Goal: Task Accomplishment & Management: Use online tool/utility

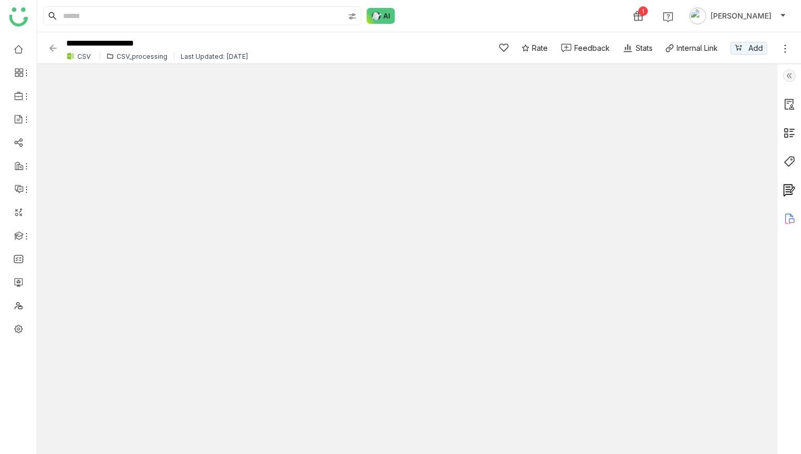
click at [50, 46] on img at bounding box center [53, 48] width 11 height 11
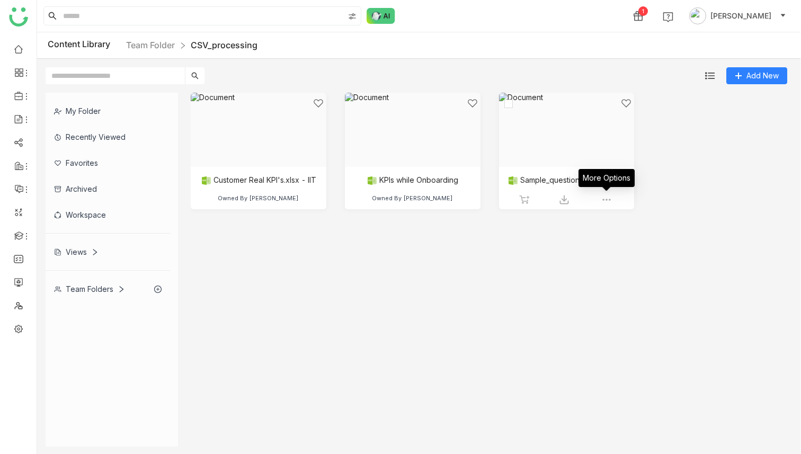
click at [608, 195] on img at bounding box center [606, 199] width 11 height 11
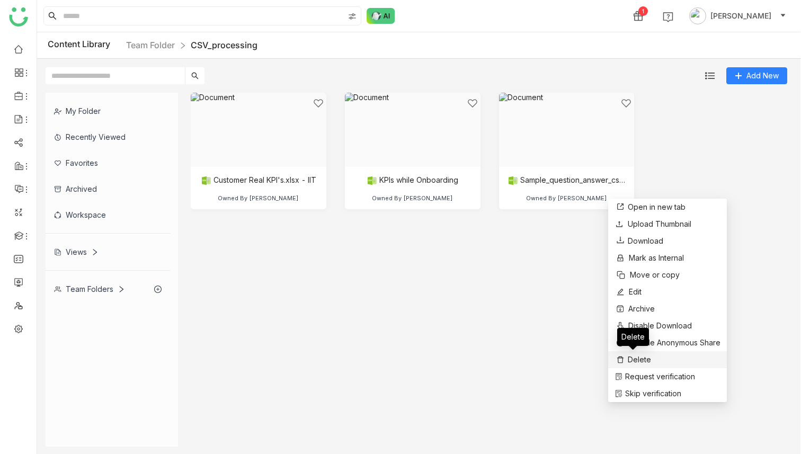
click at [641, 357] on span "Delete" at bounding box center [638, 360] width 23 height 12
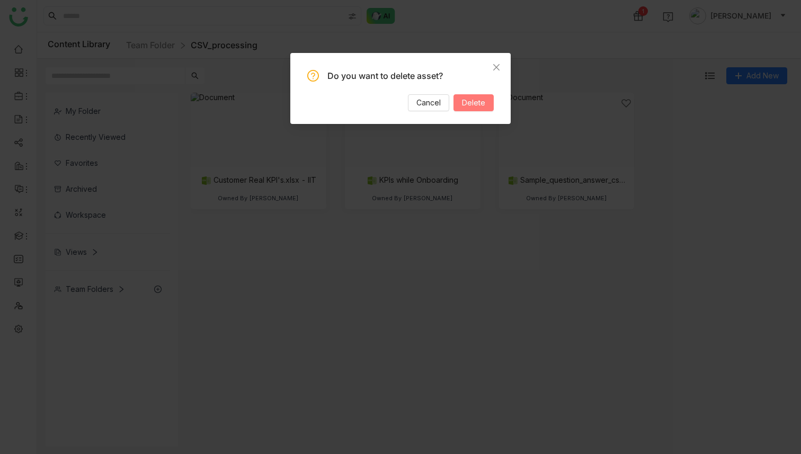
click at [481, 100] on span "Delete" at bounding box center [473, 103] width 23 height 12
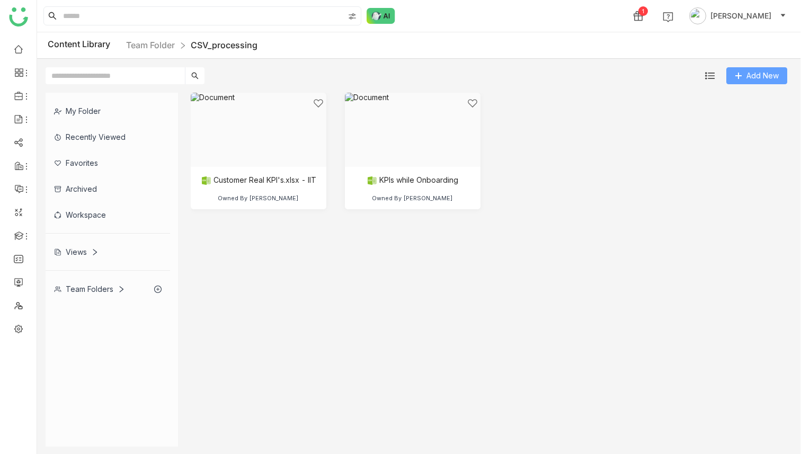
click at [735, 76] on icon at bounding box center [737, 75] width 7 height 7
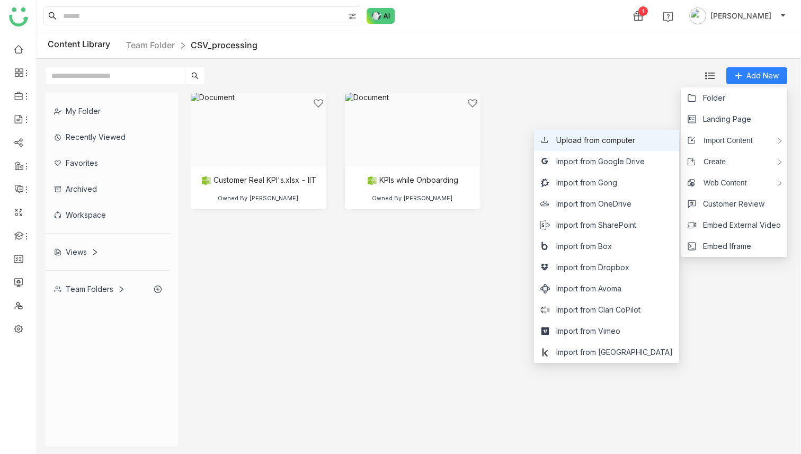
click at [635, 140] on span "Upload from computer" at bounding box center [595, 140] width 79 height 12
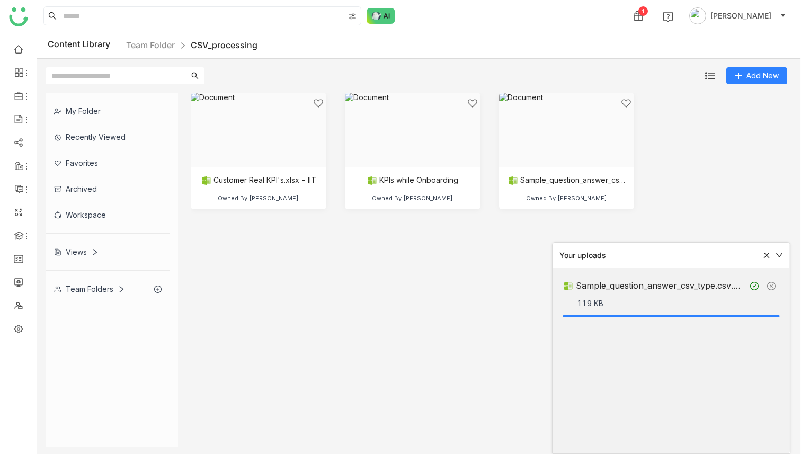
click at [763, 253] on icon at bounding box center [765, 254] width 7 height 7
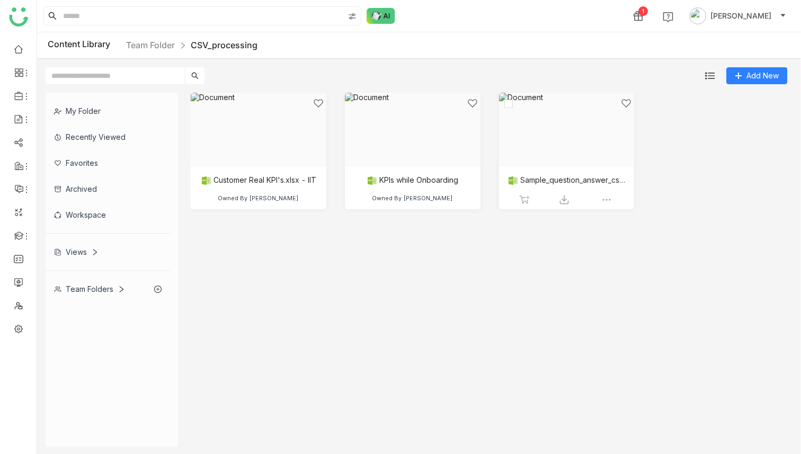
click at [577, 144] on div at bounding box center [563, 143] width 118 height 90
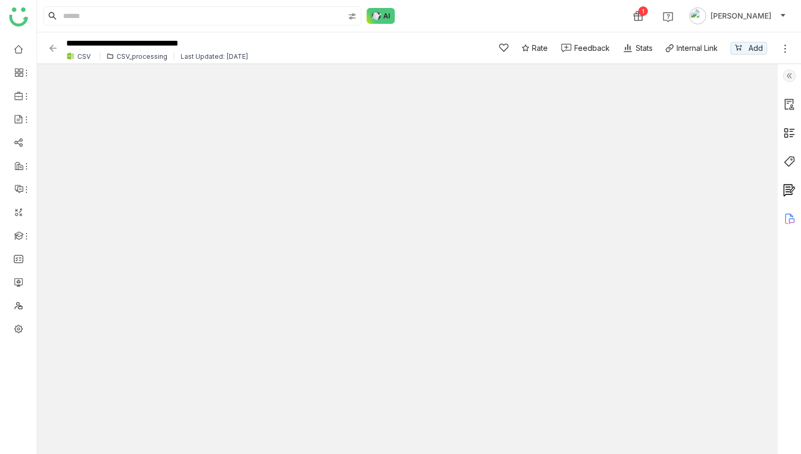
type input "*"
click at [376, 15] on img at bounding box center [380, 16] width 29 height 16
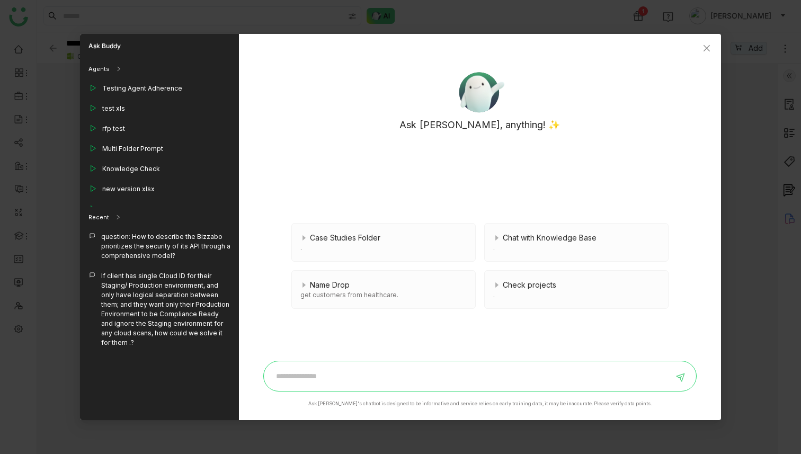
click at [304, 374] on input at bounding box center [471, 375] width 403 height 17
paste input "**********"
type input "**********"
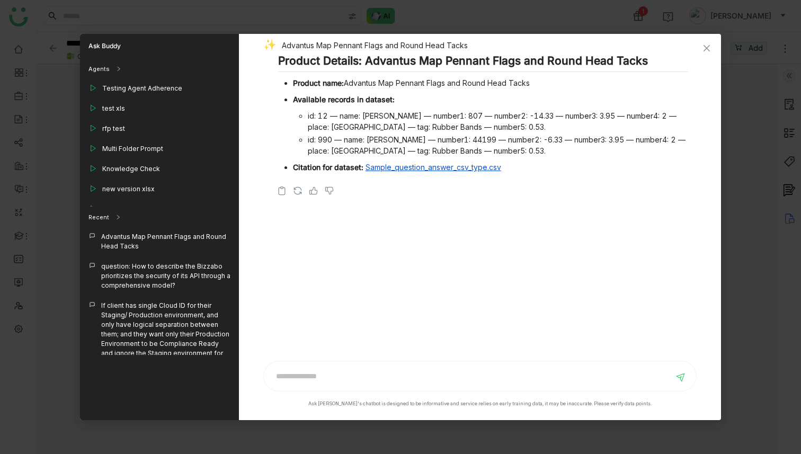
click at [793, 314] on nz-modal-container "Ask Buddy Agents Testing Agent Adherence test xls rfp test Multi Folder Prompt …" at bounding box center [400, 227] width 801 height 454
click at [338, 377] on input at bounding box center [471, 375] width 403 height 17
click at [300, 19] on nz-modal-container "Ask Buddy Agents Testing Agent Adherence test xls rfp test Multi Folder Prompt …" at bounding box center [400, 227] width 801 height 454
click at [707, 49] on icon "Close" at bounding box center [706, 48] width 6 height 6
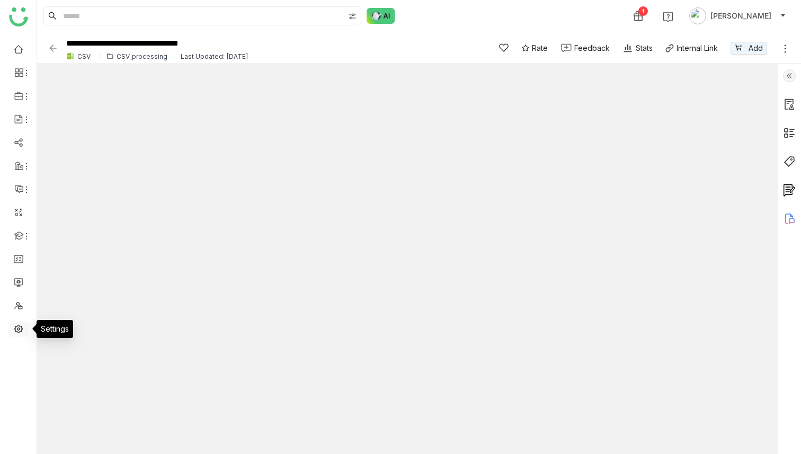
click at [20, 330] on link at bounding box center [19, 327] width 10 height 9
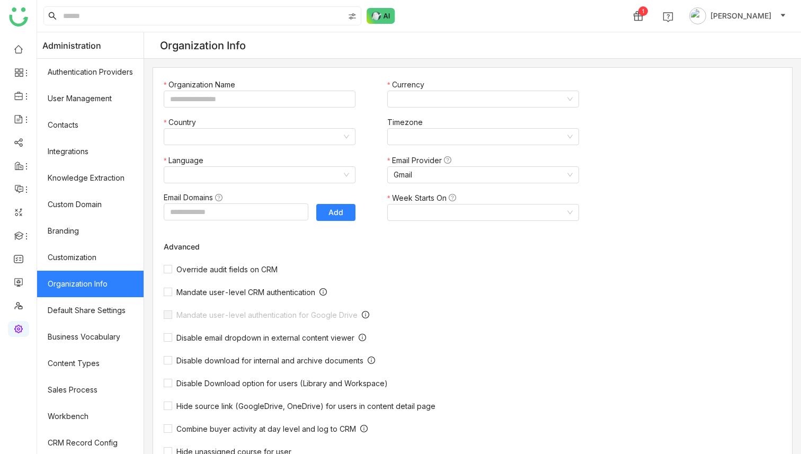
type input "*******"
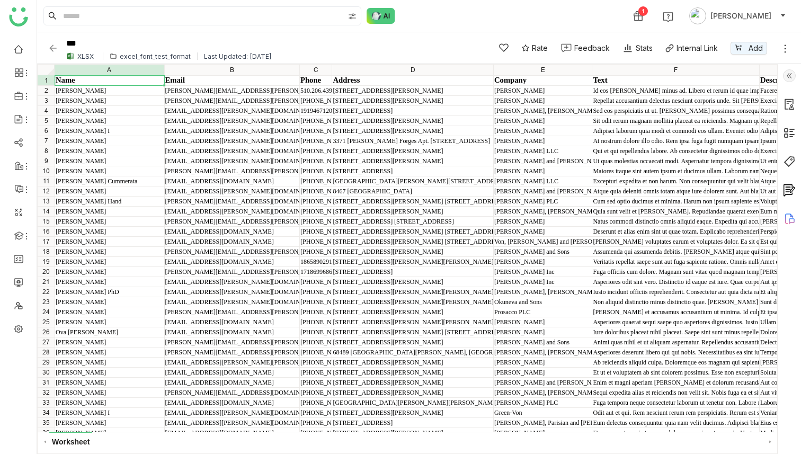
click at [784, 46] on icon at bounding box center [784, 48] width 11 height 11
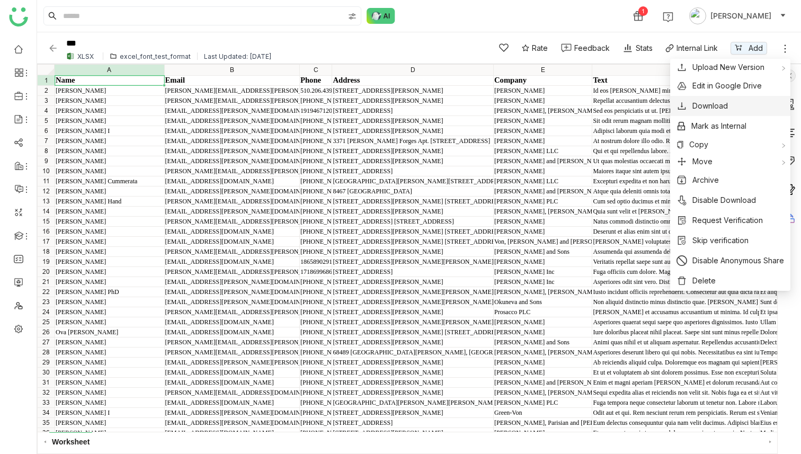
click at [724, 106] on span "Download" at bounding box center [709, 106] width 35 height 12
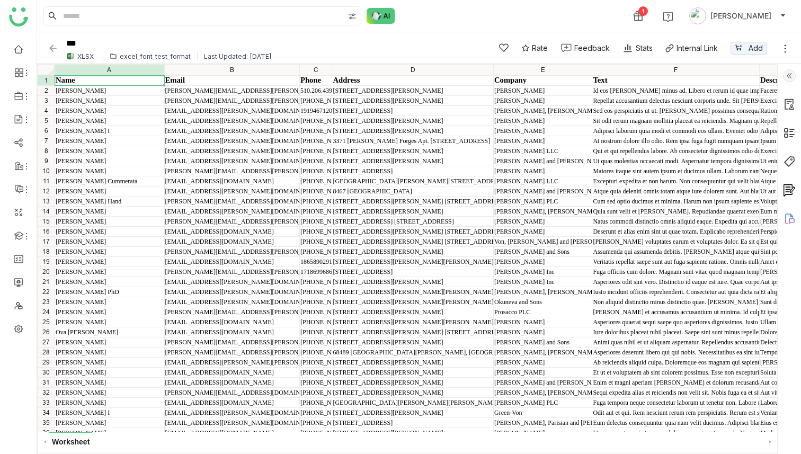
click at [53, 49] on img at bounding box center [53, 48] width 11 height 11
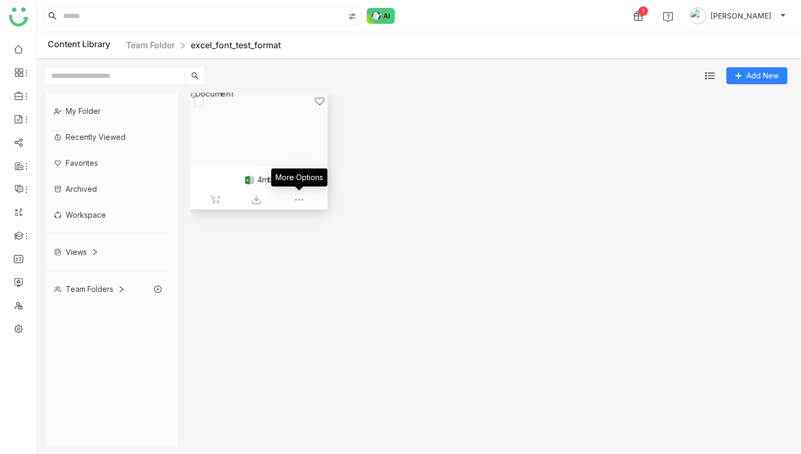
click at [301, 199] on img at bounding box center [299, 199] width 11 height 11
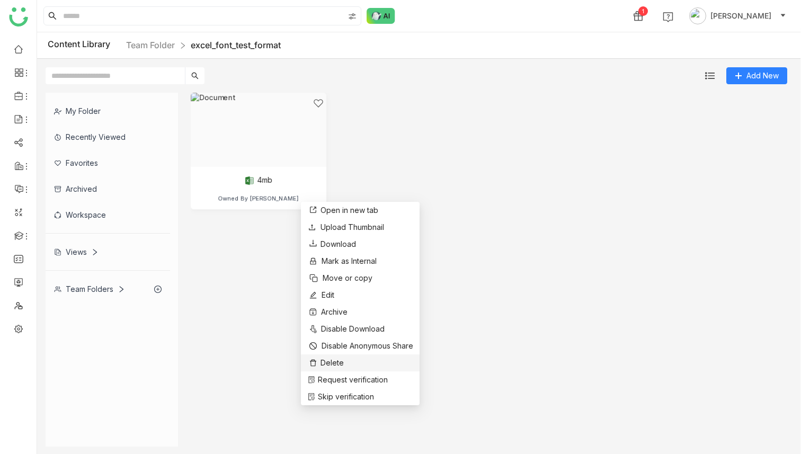
click at [339, 360] on span "Delete" at bounding box center [331, 363] width 23 height 12
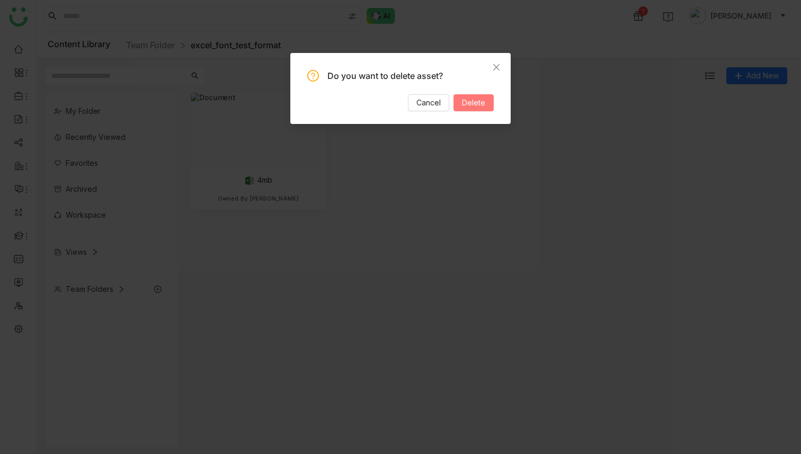
click at [475, 103] on span "Delete" at bounding box center [473, 103] width 23 height 12
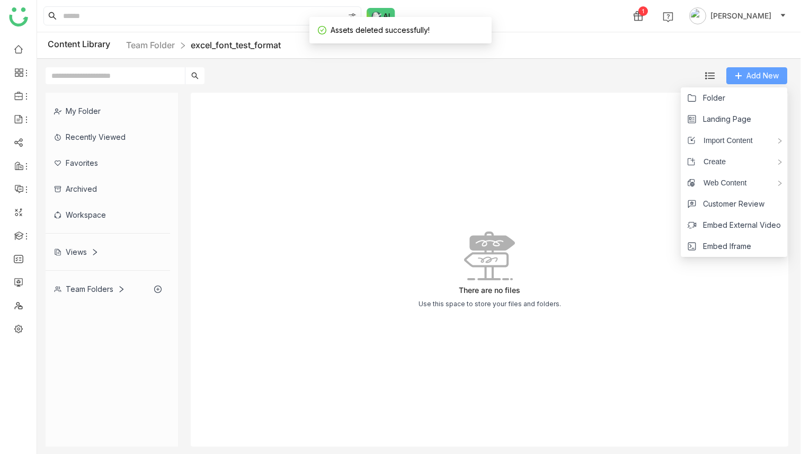
click at [741, 75] on icon at bounding box center [737, 75] width 7 height 7
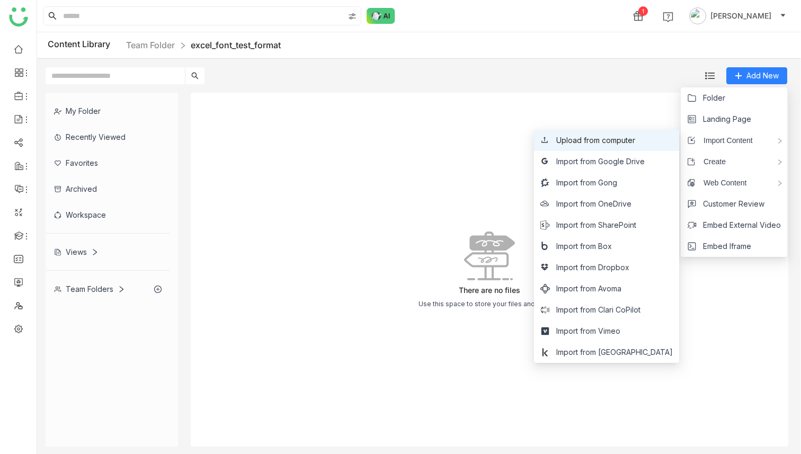
click at [632, 143] on span "Upload from computer" at bounding box center [595, 140] width 79 height 12
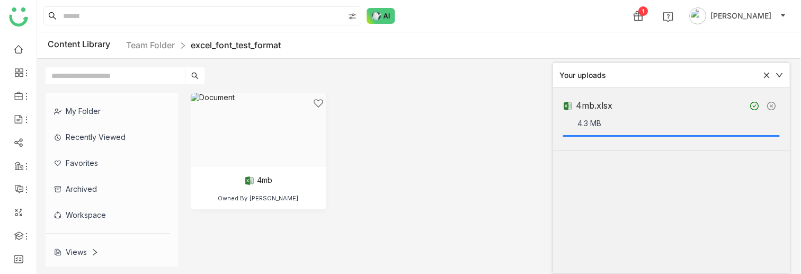
click at [472, 176] on div "4mb Owned By Deepa Kushwaha" at bounding box center [489, 159] width 597 height 132
click at [766, 76] on icon at bounding box center [765, 74] width 7 height 7
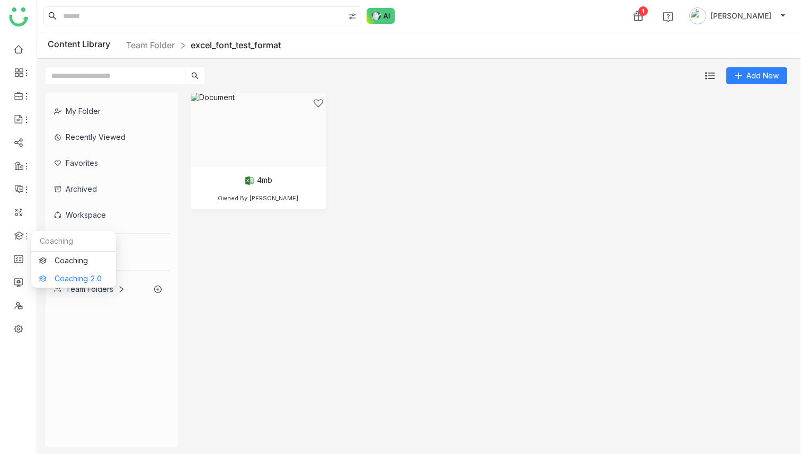
click at [76, 277] on link "Coaching 2.0" at bounding box center [73, 278] width 69 height 7
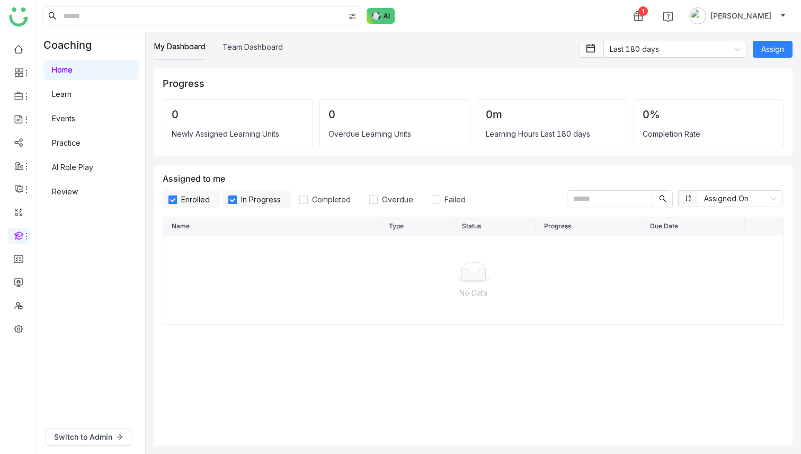
click at [73, 191] on link "Review" at bounding box center [65, 191] width 26 height 9
click at [77, 166] on link "AI Role Play" at bounding box center [72, 167] width 41 height 9
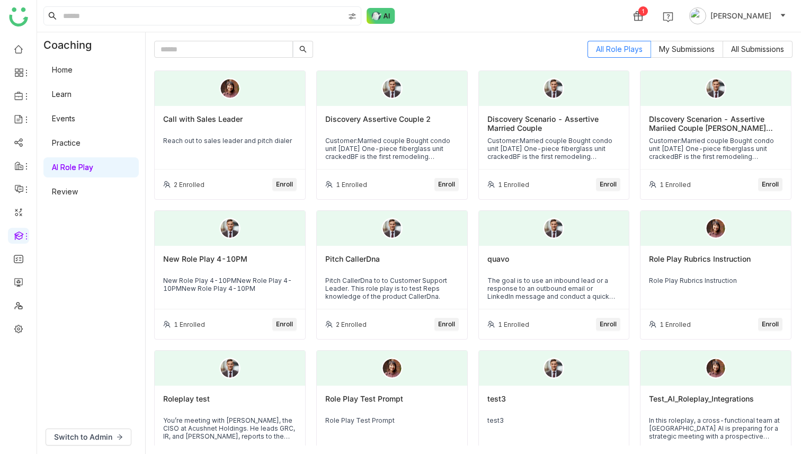
click at [71, 91] on link "Learn" at bounding box center [62, 93] width 20 height 9
click at [15, 328] on link at bounding box center [19, 327] width 10 height 9
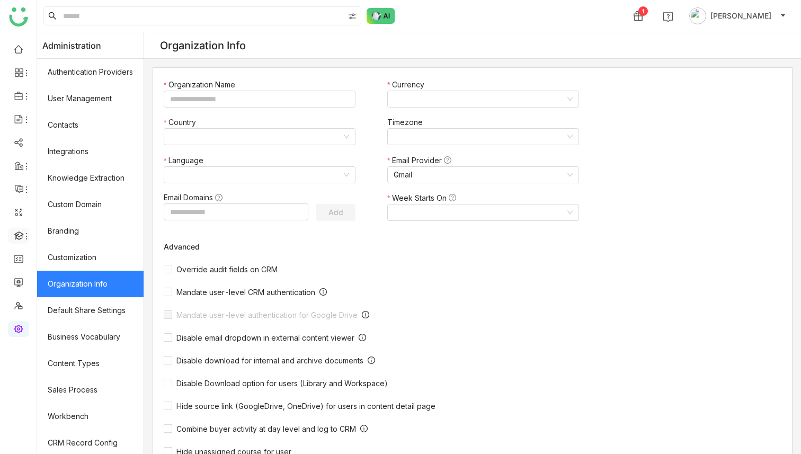
type input "*******"
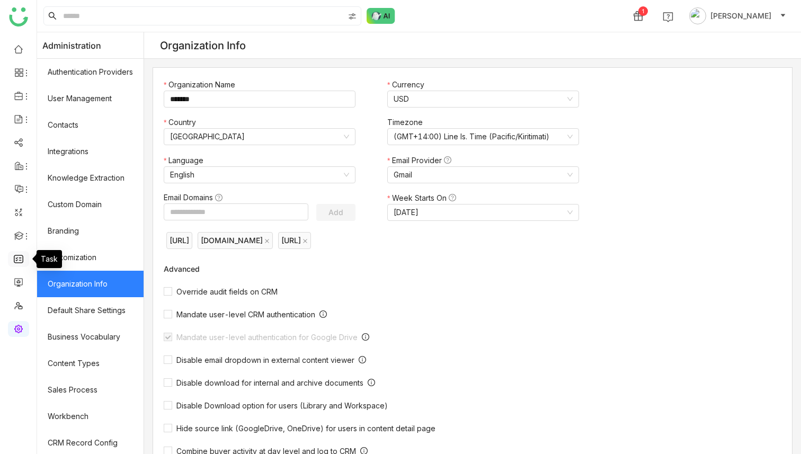
click at [20, 260] on link at bounding box center [19, 258] width 10 height 9
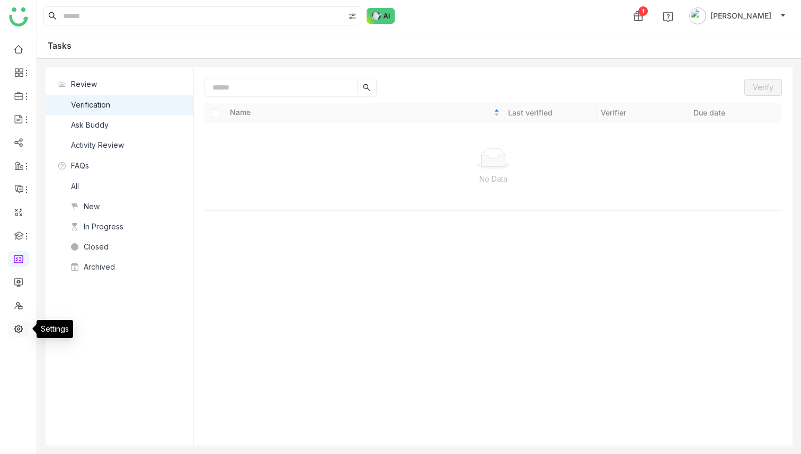
click at [15, 327] on link at bounding box center [19, 327] width 10 height 9
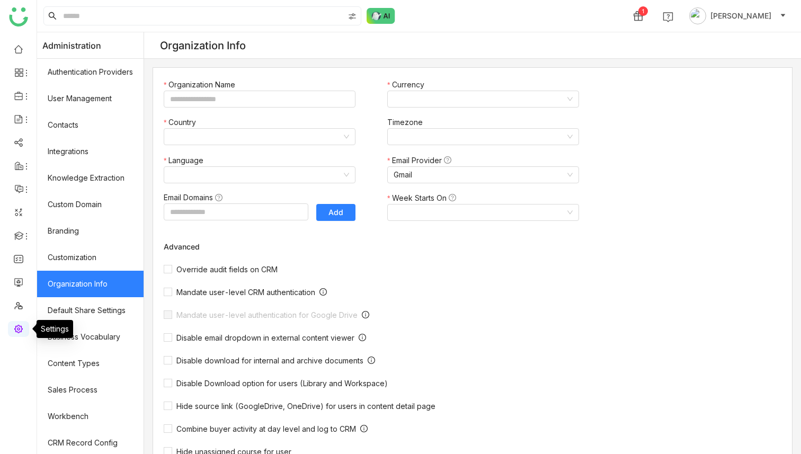
type input "*******"
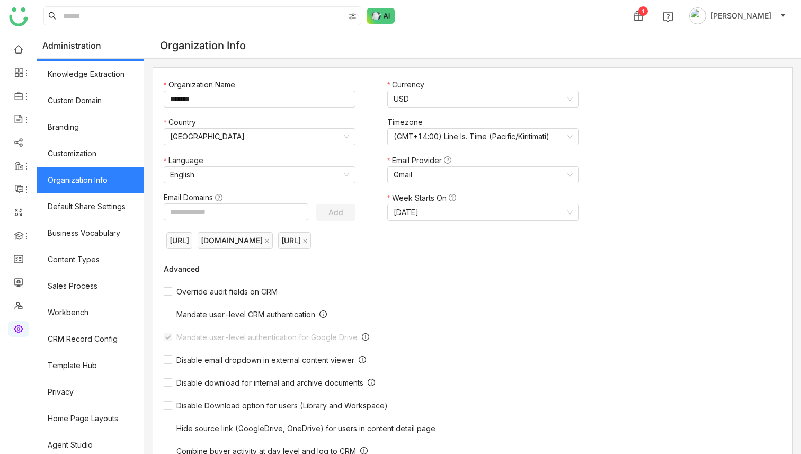
scroll to position [108, 0]
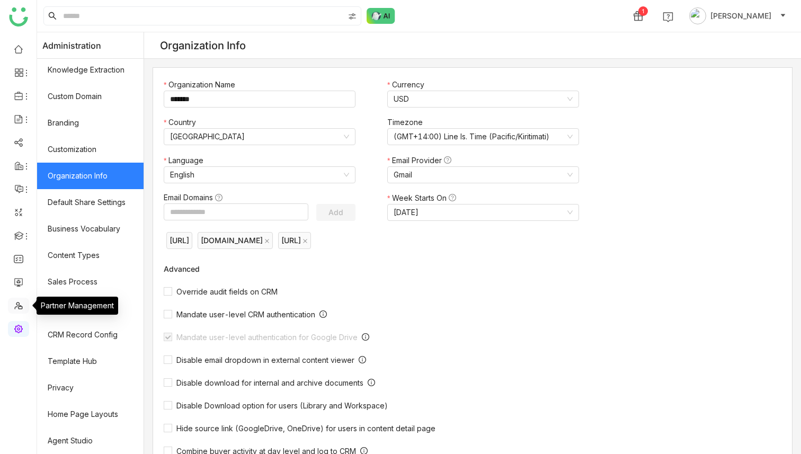
click at [17, 301] on link at bounding box center [19, 304] width 10 height 9
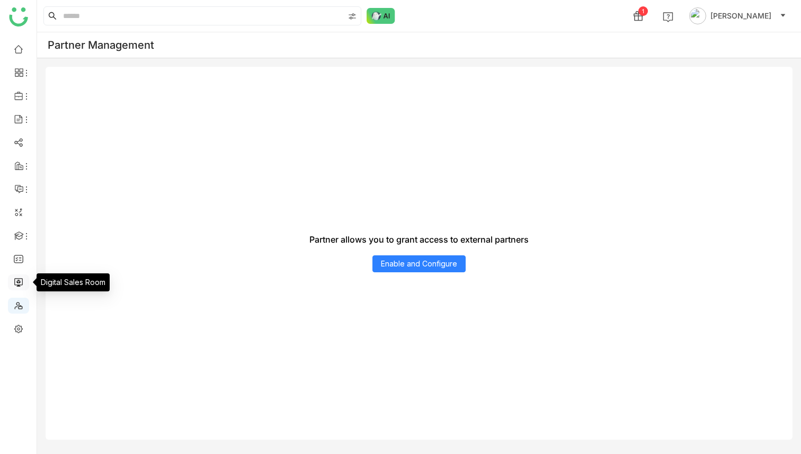
click at [18, 277] on link at bounding box center [19, 281] width 10 height 9
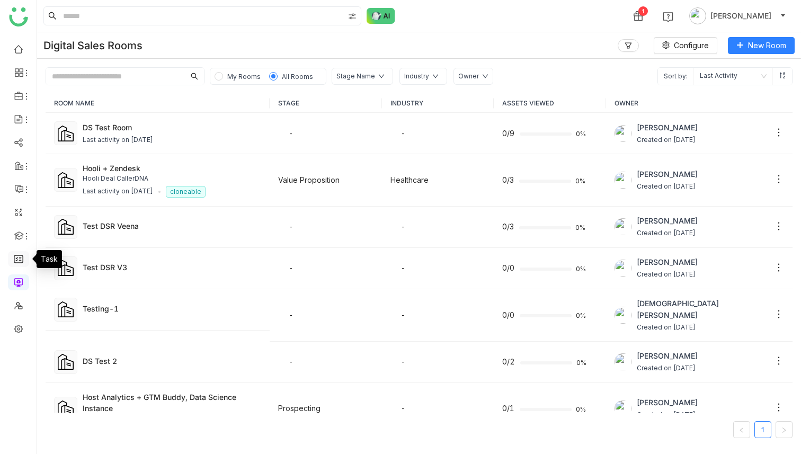
click at [20, 255] on link at bounding box center [19, 258] width 10 height 9
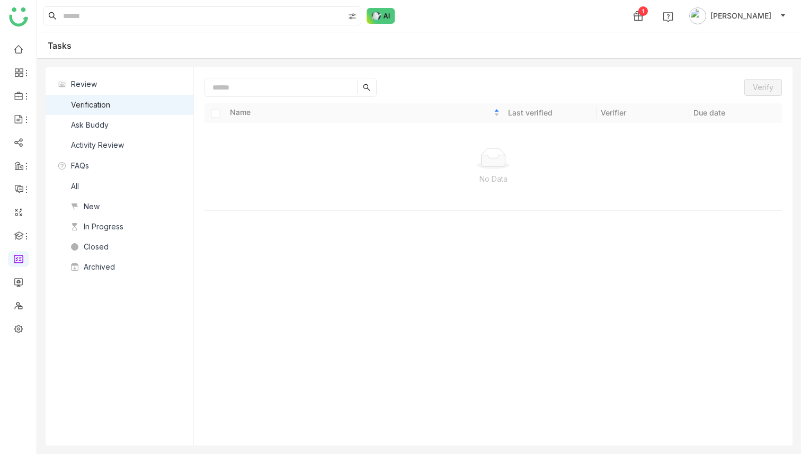
click at [91, 130] on div "Ask Buddy" at bounding box center [90, 125] width 38 height 12
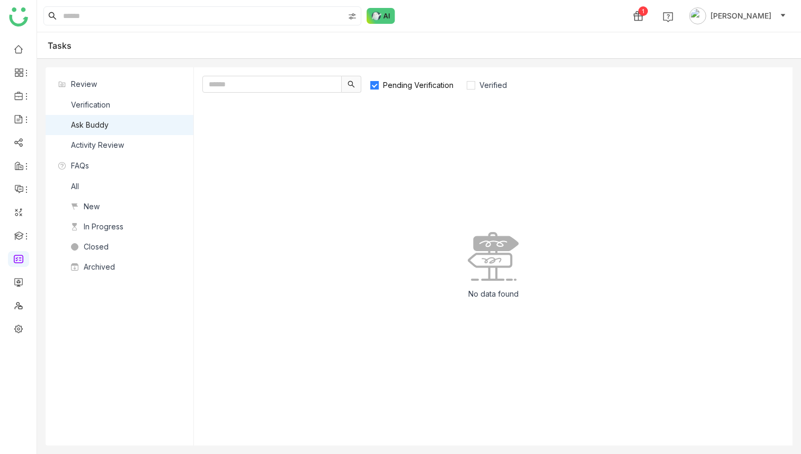
click at [92, 104] on div "Verification" at bounding box center [90, 105] width 39 height 12
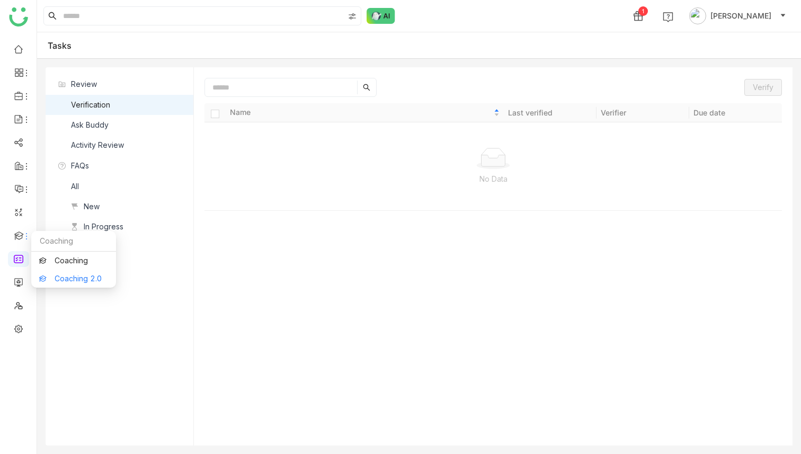
click at [70, 275] on link "Coaching 2.0" at bounding box center [73, 278] width 69 height 7
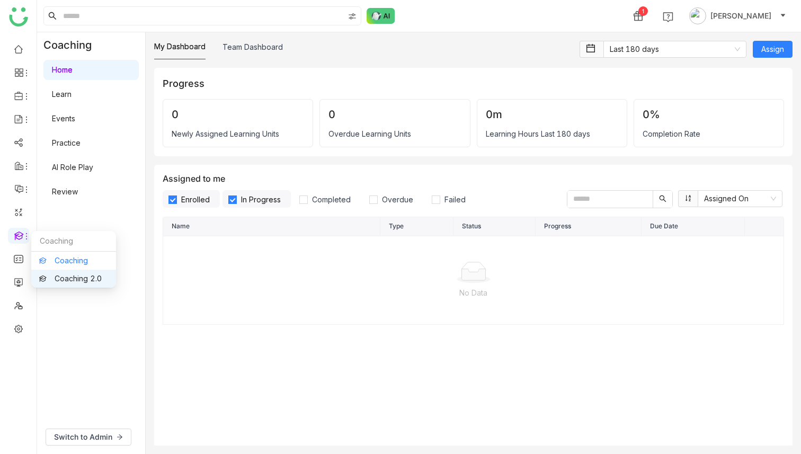
click at [57, 257] on link "Coaching" at bounding box center [73, 260] width 69 height 7
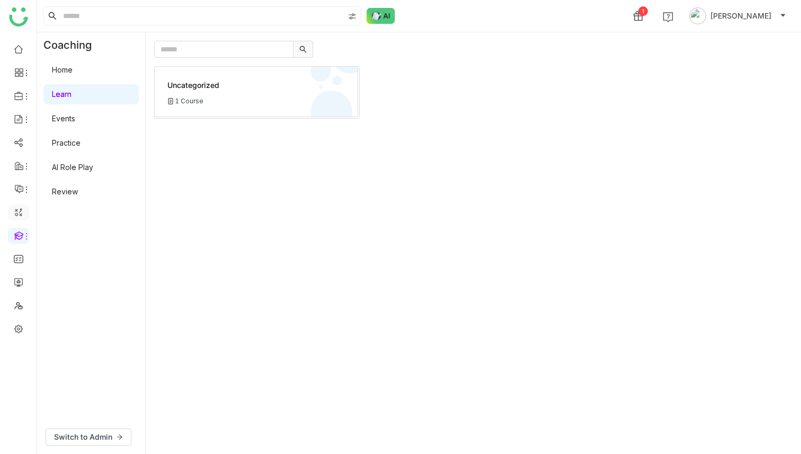
click at [15, 212] on link at bounding box center [19, 211] width 10 height 9
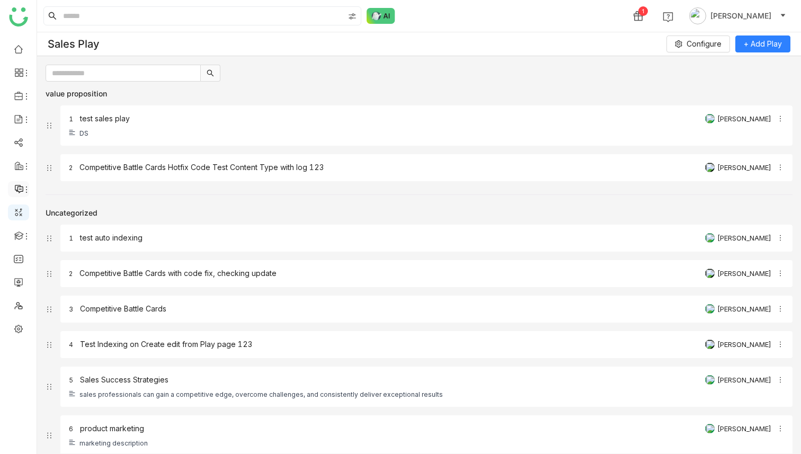
click at [21, 190] on icon at bounding box center [19, 189] width 10 height 10
click at [22, 168] on icon at bounding box center [26, 166] width 8 height 8
click at [60, 230] on link "RFP" at bounding box center [73, 226] width 69 height 7
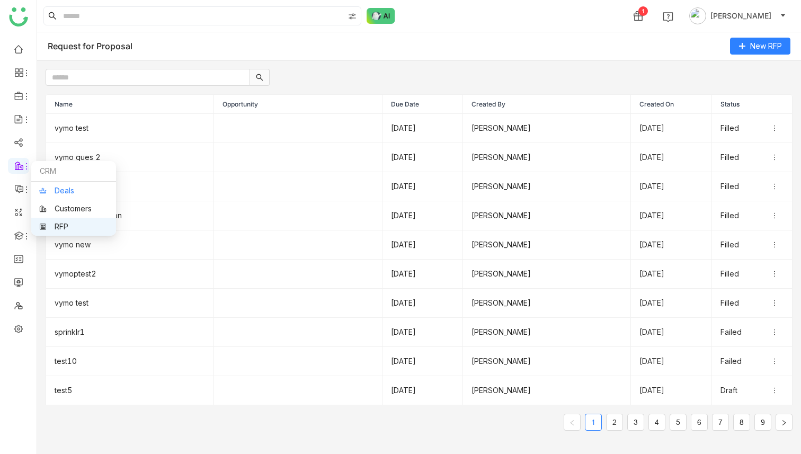
click at [60, 191] on link "Deals" at bounding box center [73, 190] width 69 height 7
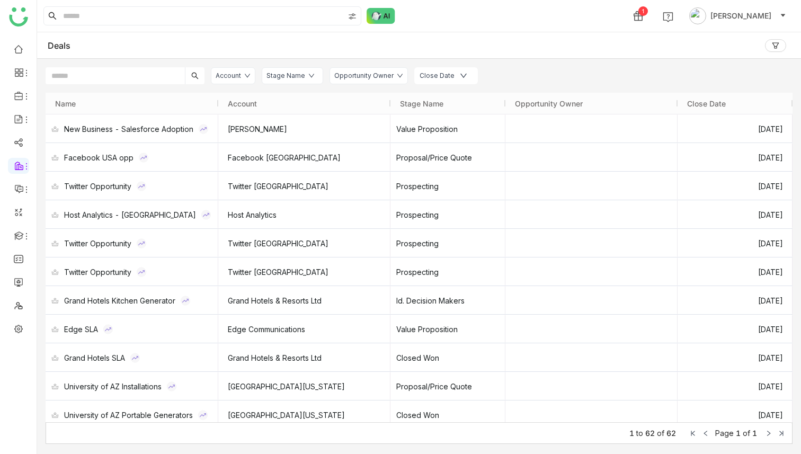
click at [281, 76] on div "Stage Name" at bounding box center [285, 76] width 39 height 10
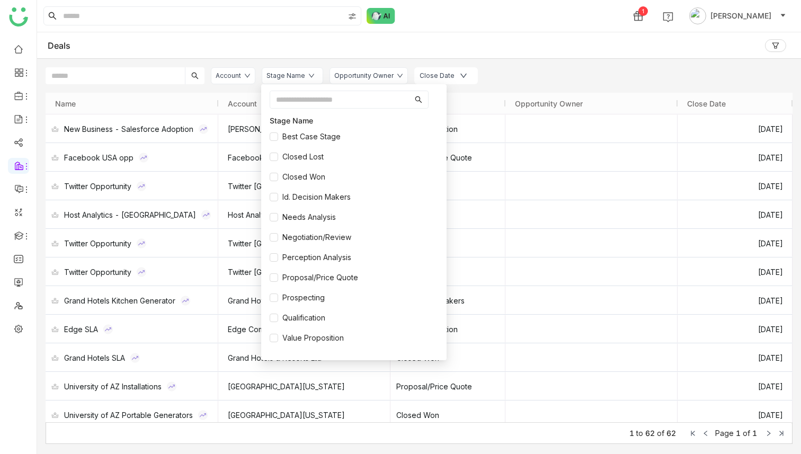
click at [240, 71] on div "Account" at bounding box center [227, 76] width 25 height 10
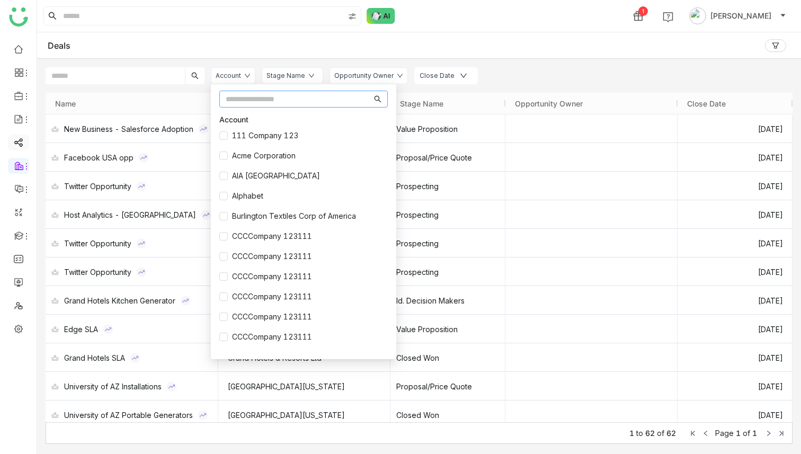
click at [16, 139] on link at bounding box center [19, 141] width 10 height 9
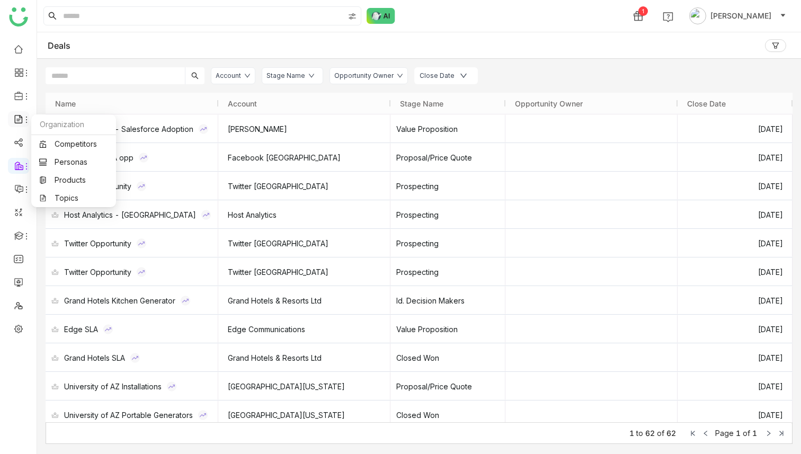
click at [22, 121] on icon at bounding box center [26, 119] width 8 height 8
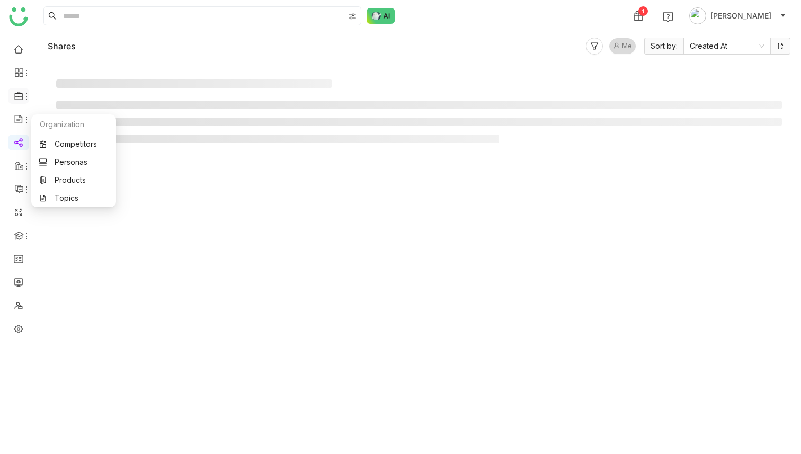
click at [21, 101] on li at bounding box center [18, 96] width 21 height 16
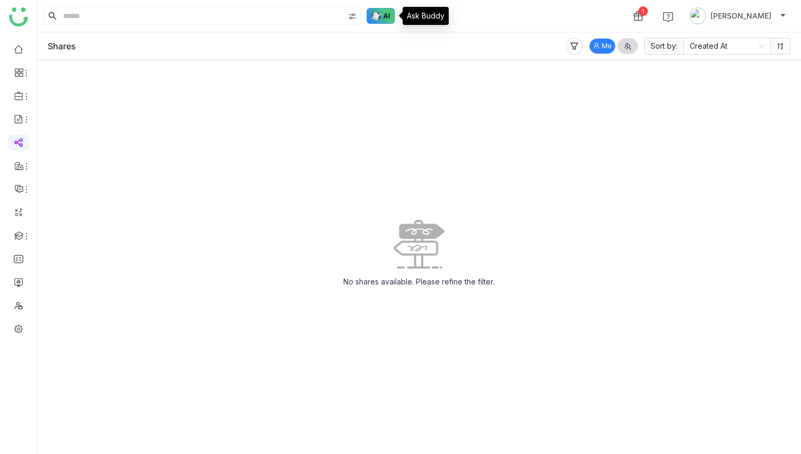
click at [384, 11] on img at bounding box center [380, 16] width 29 height 16
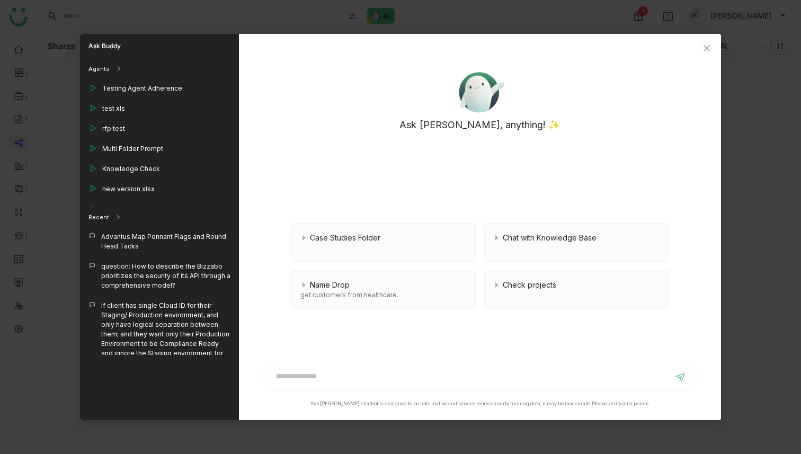
click at [314, 17] on nz-modal-container "Ask Buddy Agents Testing Agent Adherence test xls rfp test Multi Folder Prompt …" at bounding box center [400, 227] width 801 height 454
click at [49, 220] on nz-modal-container "Ask Buddy Agents Testing Agent Adherence test xls rfp test Multi Folder Prompt …" at bounding box center [400, 227] width 801 height 454
click at [707, 46] on icon "Close" at bounding box center [706, 48] width 8 height 8
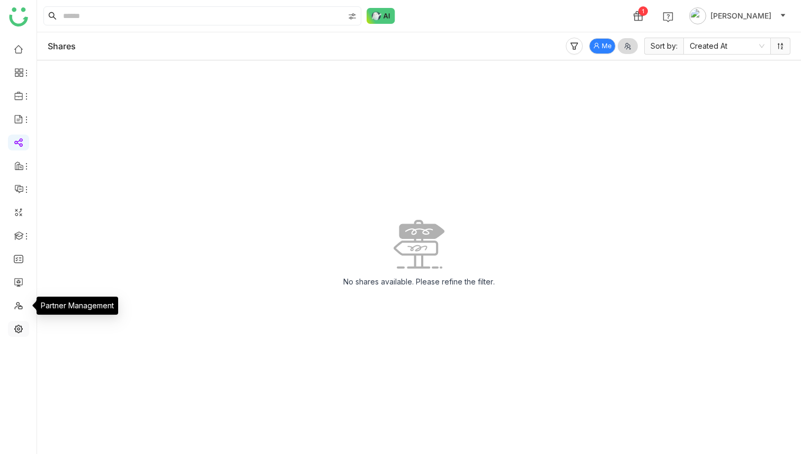
click at [19, 329] on link at bounding box center [19, 327] width 10 height 9
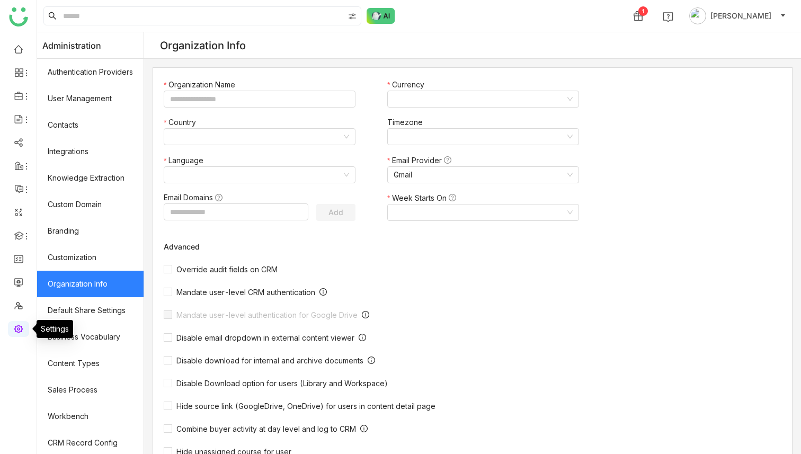
type input "*******"
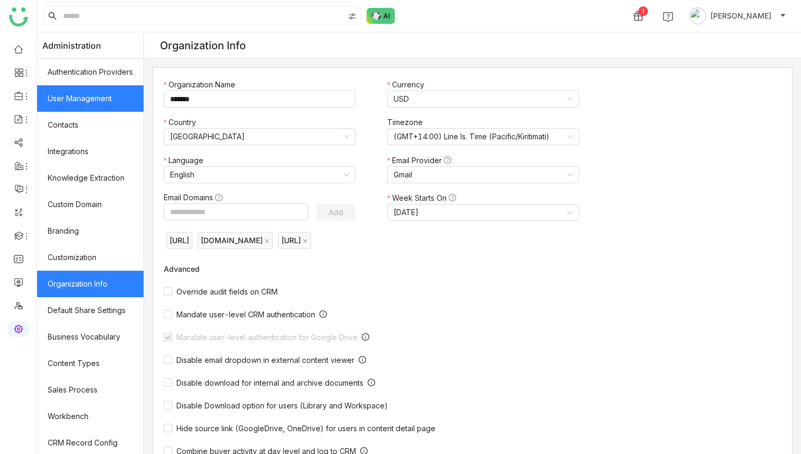
click at [91, 96] on link "User Management" at bounding box center [90, 98] width 106 height 26
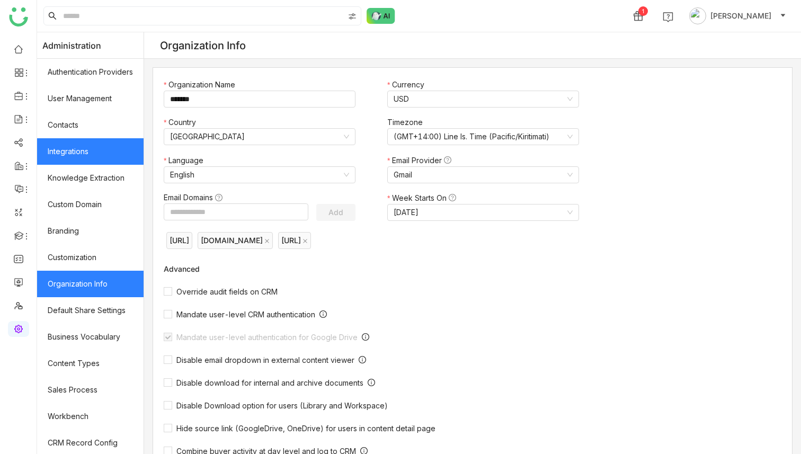
click at [76, 146] on link "Integrations" at bounding box center [90, 151] width 106 height 26
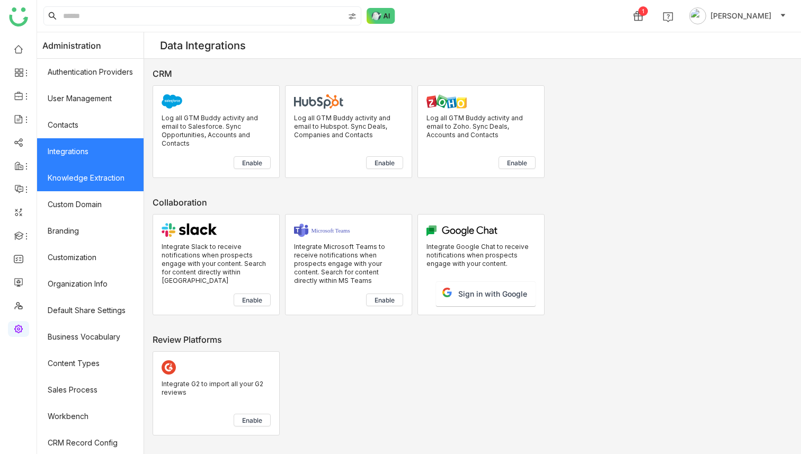
click at [80, 182] on link "Knowledge Extraction" at bounding box center [90, 178] width 106 height 26
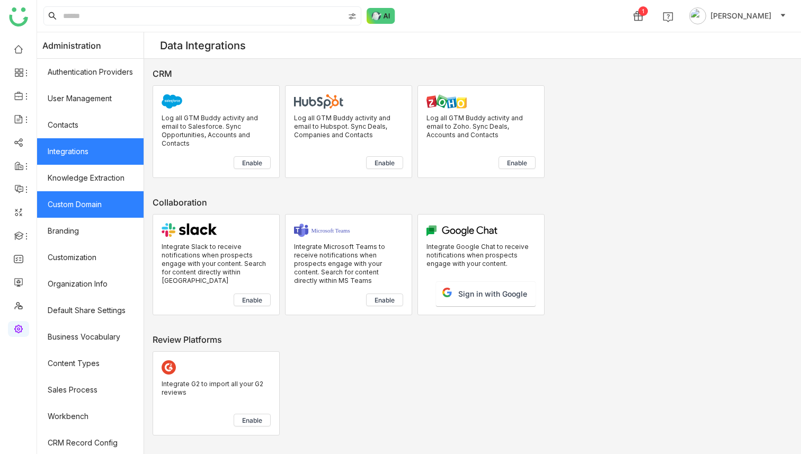
click at [84, 200] on link "Custom Domain" at bounding box center [90, 204] width 106 height 26
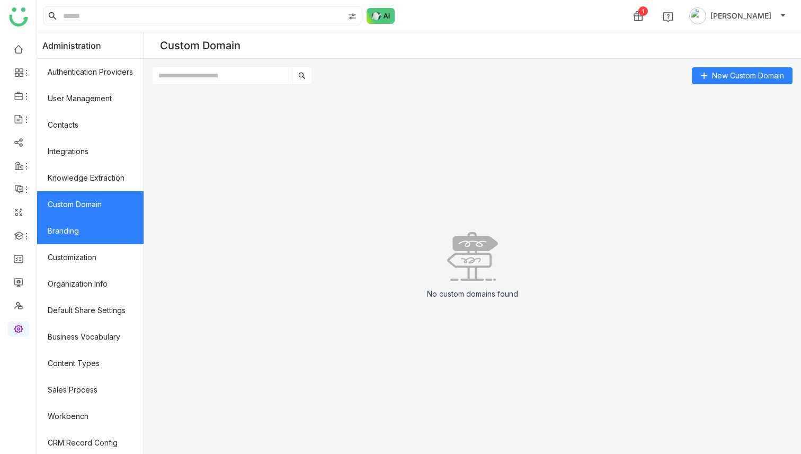
click at [82, 229] on link "Branding" at bounding box center [90, 231] width 106 height 26
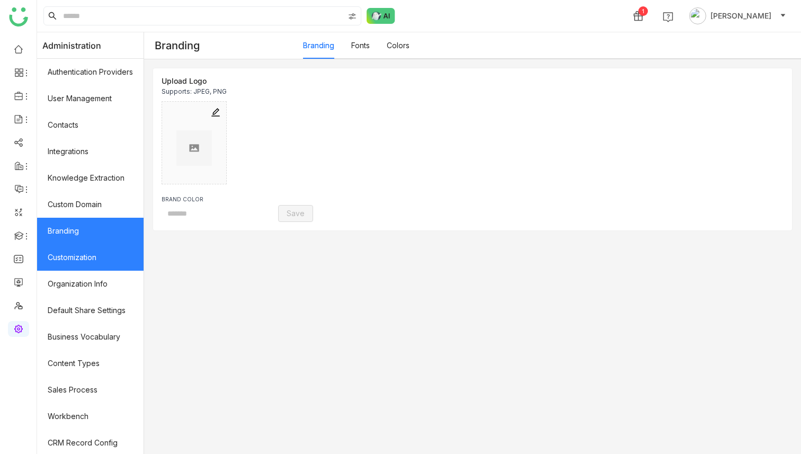
click at [82, 251] on link "Customization" at bounding box center [90, 257] width 106 height 26
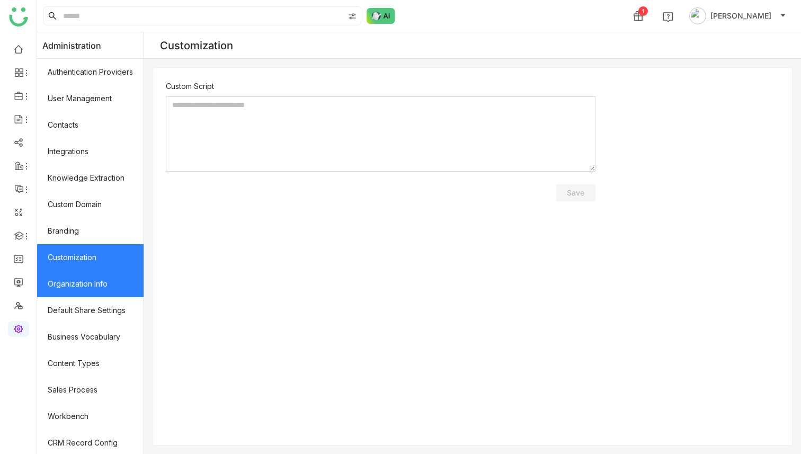
click at [83, 280] on link "Organization Info" at bounding box center [90, 284] width 106 height 26
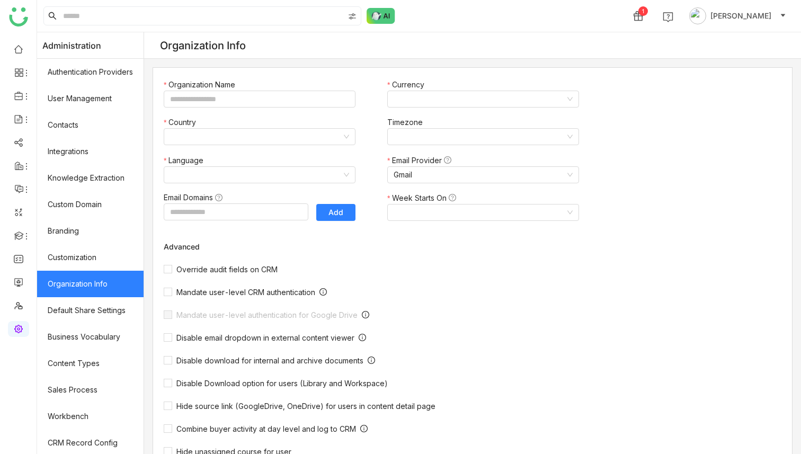
type input "*******"
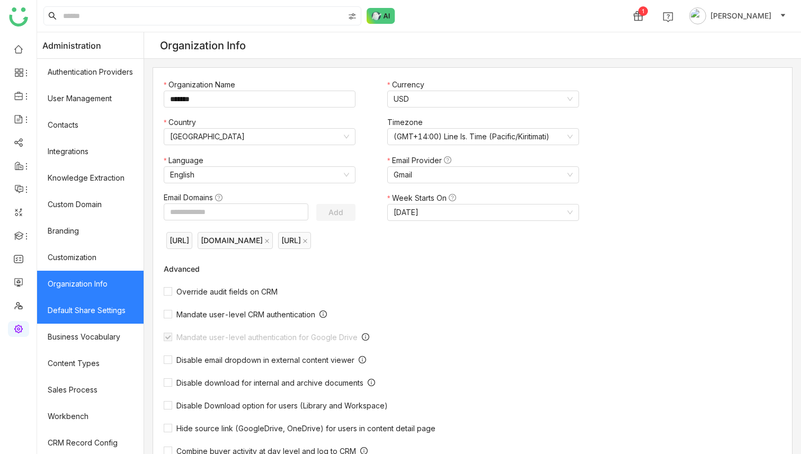
click at [84, 307] on link "Default Share Settings" at bounding box center [90, 310] width 106 height 26
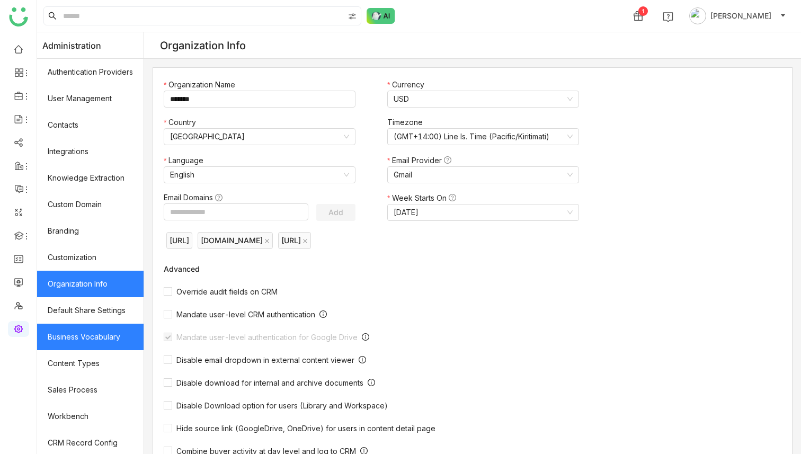
click at [90, 332] on link "Business Vocabulary" at bounding box center [90, 336] width 106 height 26
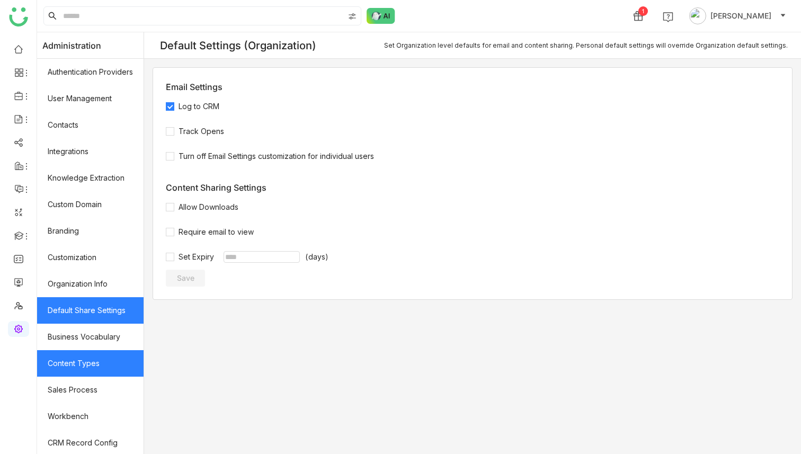
click at [89, 359] on link "Content Types" at bounding box center [90, 363] width 106 height 26
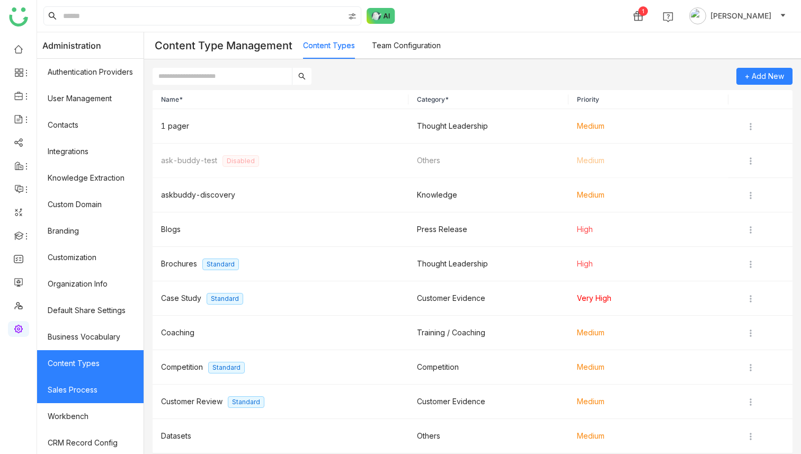
click at [88, 384] on link "Sales Process" at bounding box center [90, 389] width 106 height 26
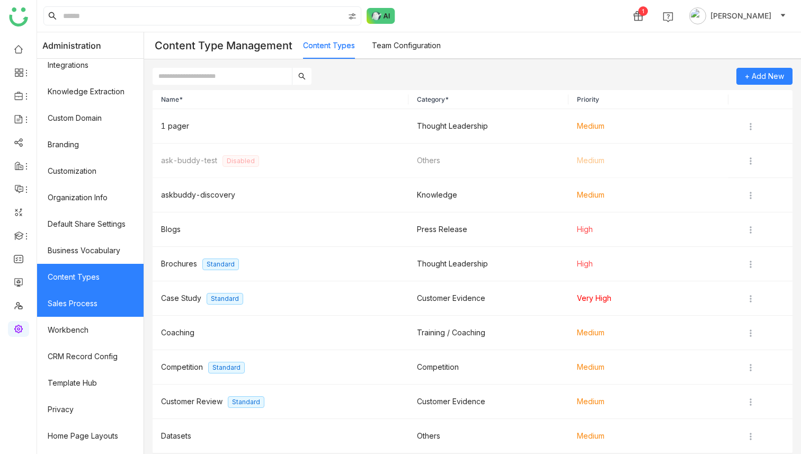
scroll to position [108, 0]
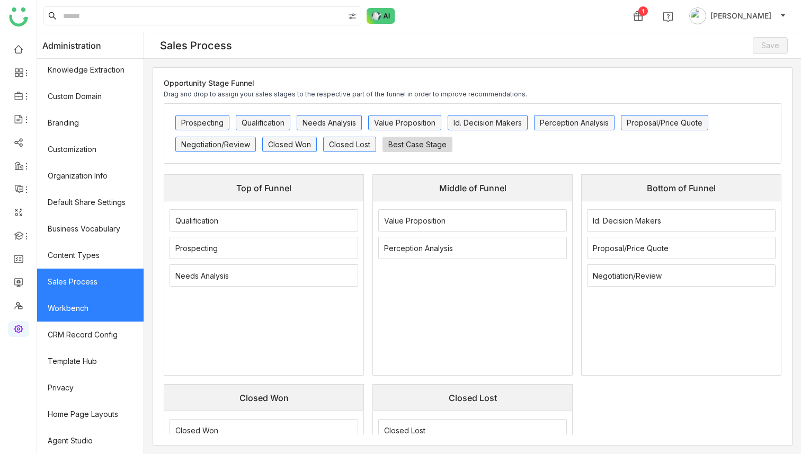
click at [86, 307] on link "Workbench" at bounding box center [90, 308] width 106 height 26
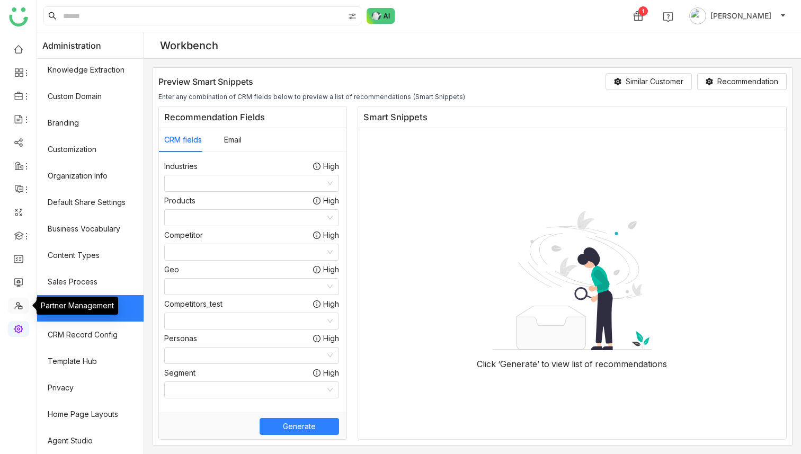
click at [20, 304] on link at bounding box center [19, 304] width 10 height 9
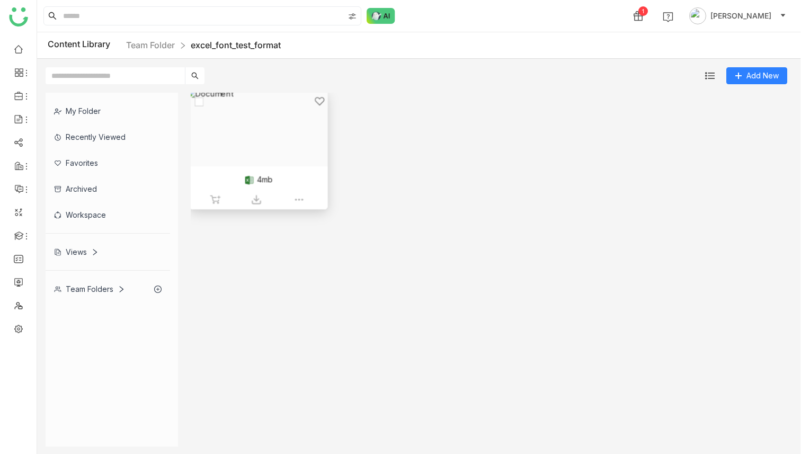
click at [301, 197] on img at bounding box center [299, 199] width 11 height 11
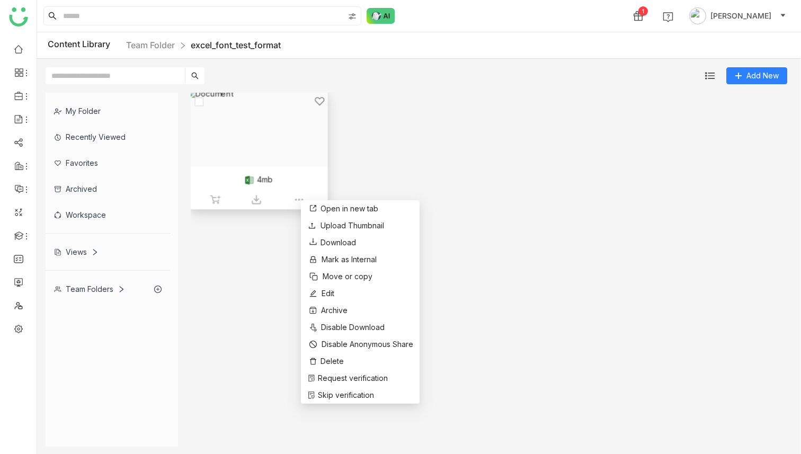
click at [286, 142] on div at bounding box center [255, 142] width 120 height 92
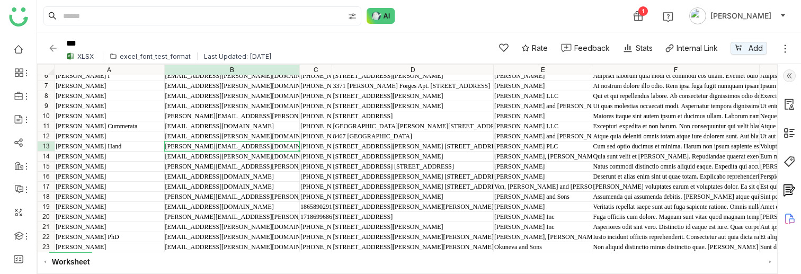
scroll to position [51, 0]
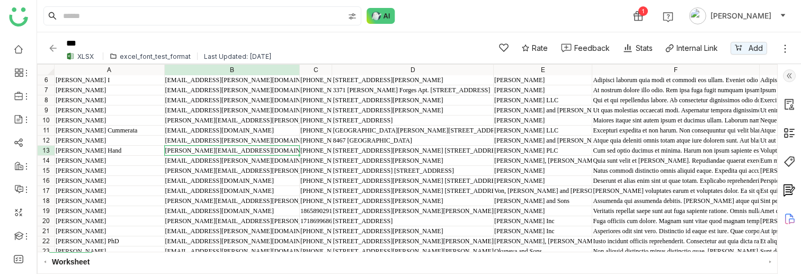
click at [787, 75] on img at bounding box center [789, 75] width 13 height 13
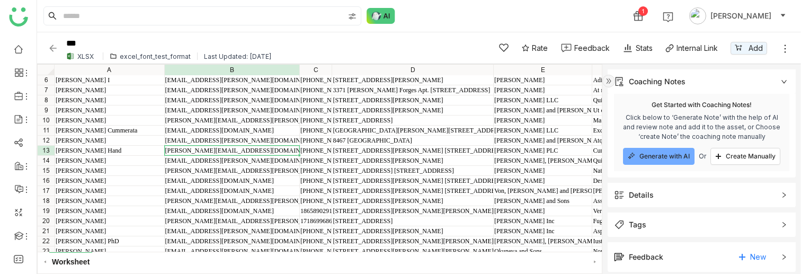
click at [675, 194] on span "Details" at bounding box center [694, 195] width 160 height 12
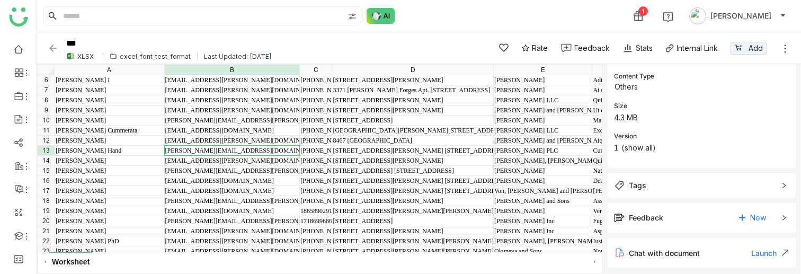
scroll to position [238, 0]
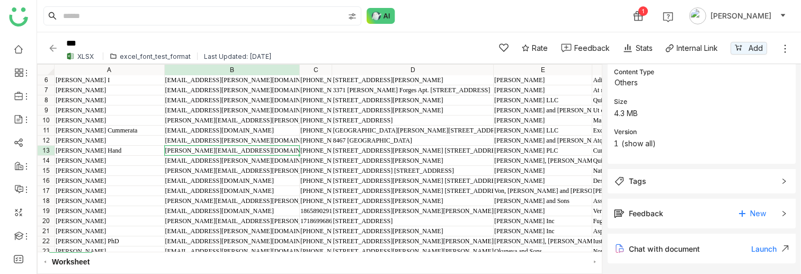
click at [668, 186] on span "Tags" at bounding box center [694, 181] width 160 height 12
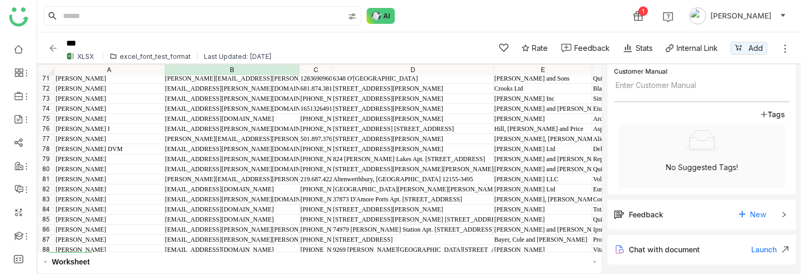
scroll to position [70, 0]
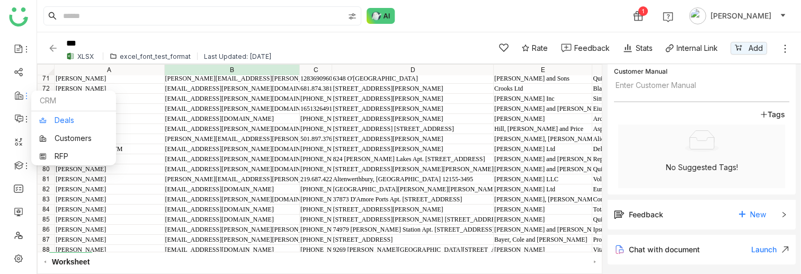
click at [54, 116] on link "Deals" at bounding box center [73, 119] width 69 height 7
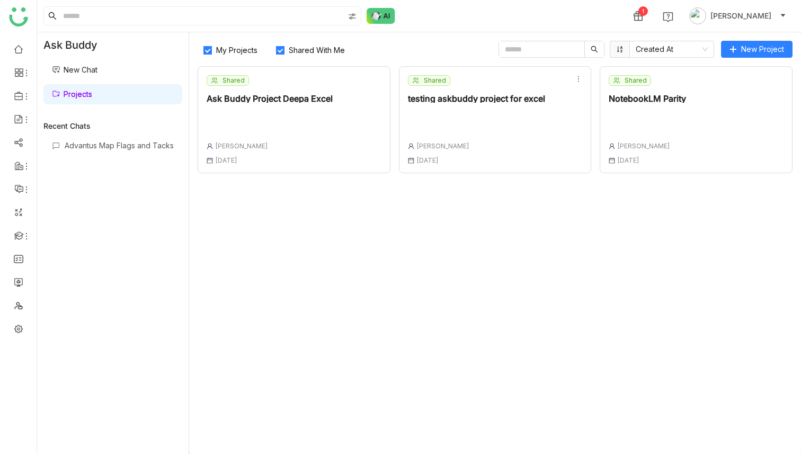
click at [85, 43] on div "Ask Buddy" at bounding box center [112, 44] width 151 height 25
click at [763, 50] on span "New Project" at bounding box center [762, 49] width 43 height 12
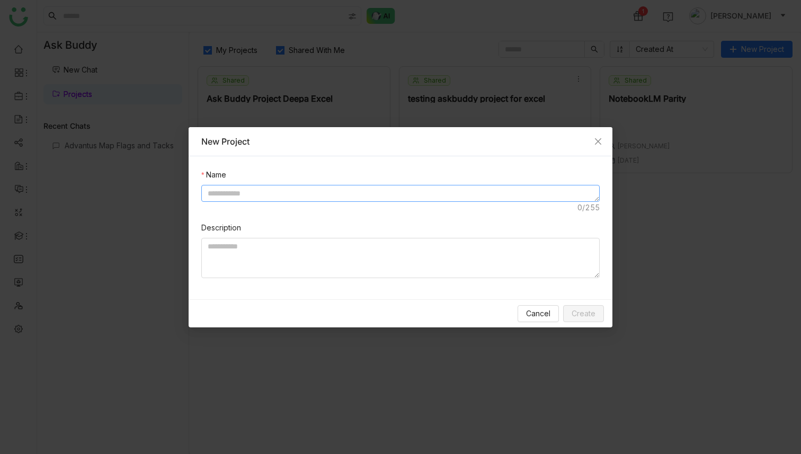
click at [253, 188] on textarea at bounding box center [400, 193] width 398 height 17
type textarea "**********"
click at [588, 313] on span "Create" at bounding box center [583, 314] width 24 height 12
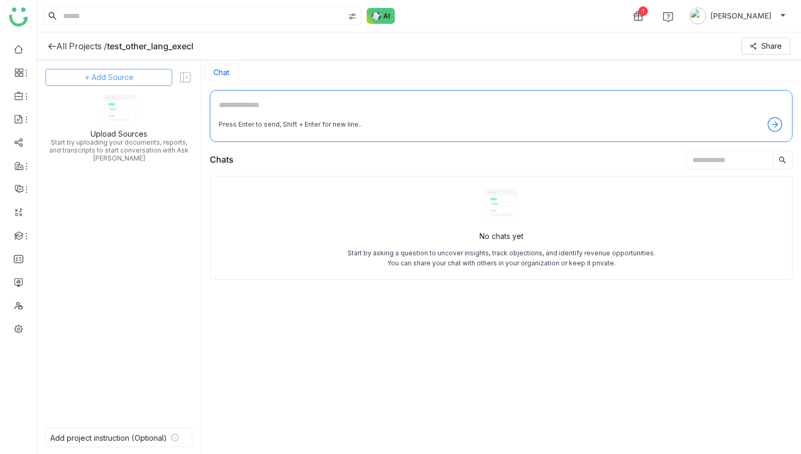
click at [96, 77] on span "+ Add Source" at bounding box center [109, 77] width 49 height 12
click at [109, 127] on span "Upload from Computer" at bounding box center [121, 129] width 69 height 10
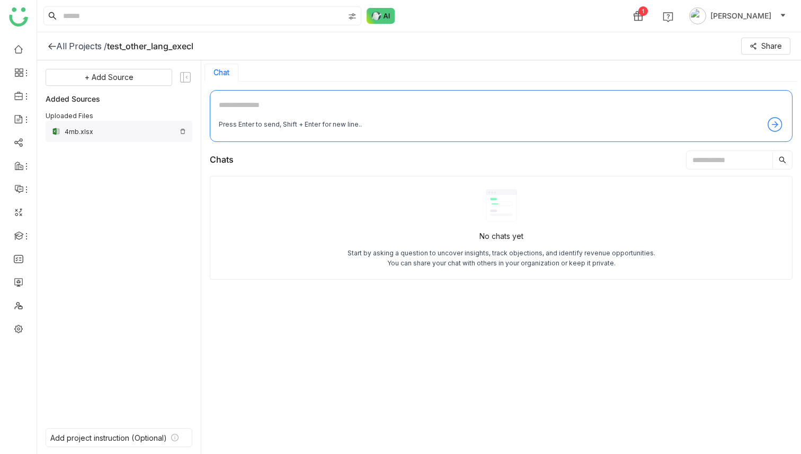
click at [76, 131] on div "4mb.xlsx" at bounding box center [120, 132] width 111 height 8
click at [294, 107] on textarea at bounding box center [501, 107] width 564 height 17
type textarea "****"
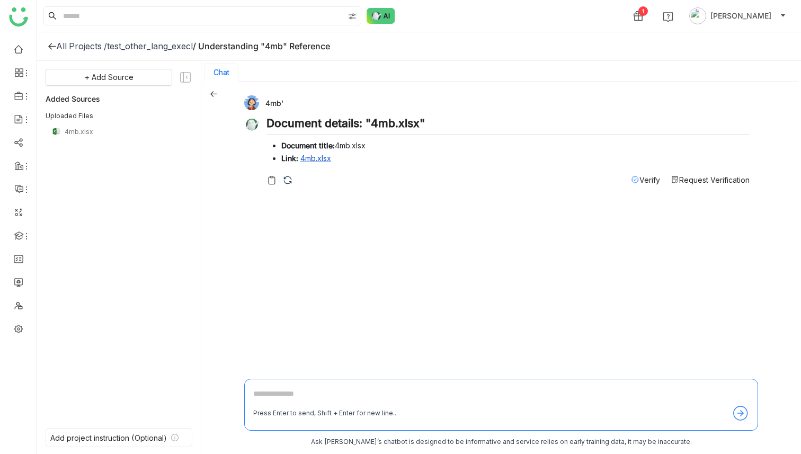
click at [312, 388] on textarea at bounding box center [501, 396] width 496 height 17
type textarea "**********"
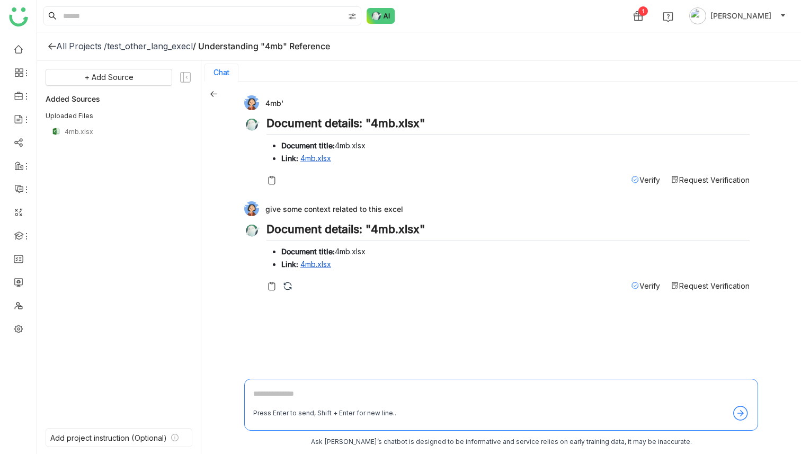
click at [278, 392] on textarea at bounding box center [501, 396] width 496 height 17
type textarea "**********"
